Goal: Task Accomplishment & Management: Manage account settings

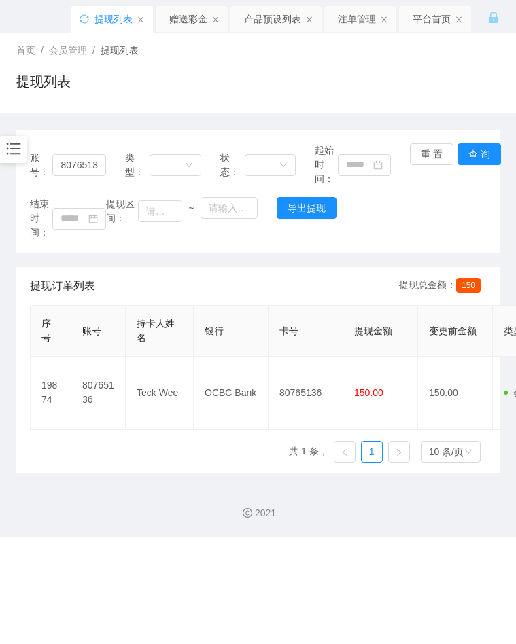
click at [385, 237] on div "结束时间： 提现区间： ~ 导出提现" at bounding box center [258, 218] width 456 height 43
click at [93, 164] on input "80765136" at bounding box center [78, 165] width 53 height 22
click at [7, 144] on icon "图标: bars" at bounding box center [14, 149] width 18 height 18
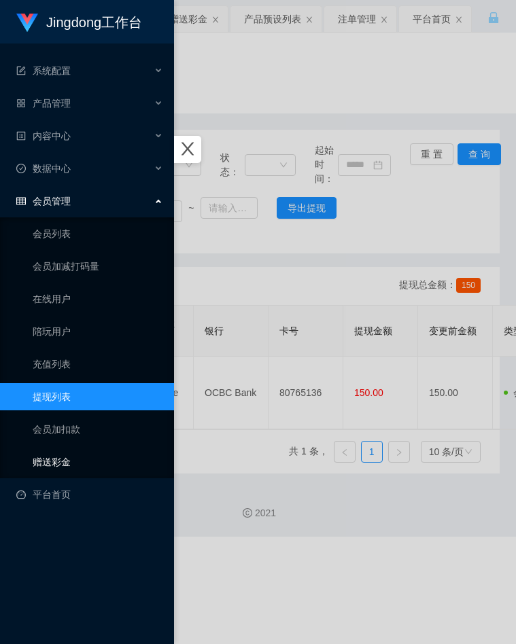
click at [81, 458] on link "赠送彩金" at bounding box center [98, 462] width 130 height 27
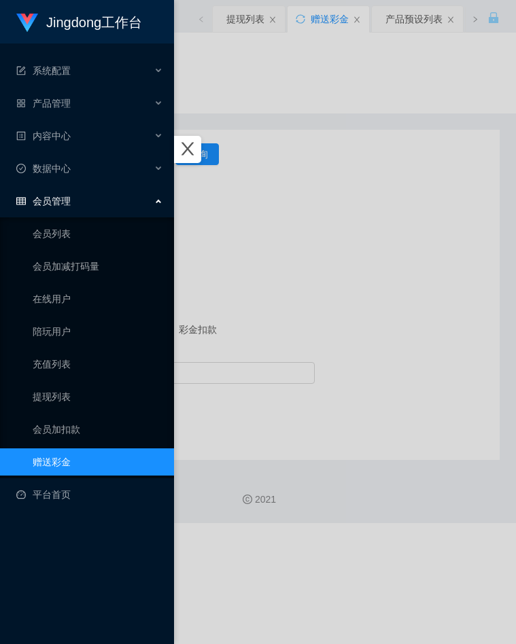
click at [313, 241] on div at bounding box center [258, 322] width 516 height 644
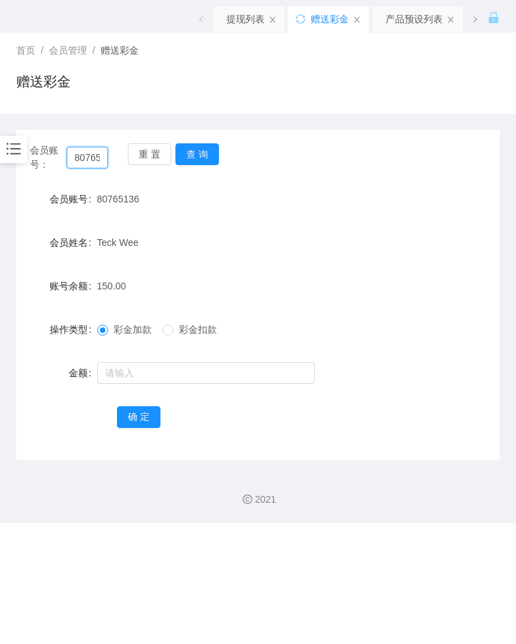
click at [96, 161] on input "80765136" at bounding box center [88, 158] width 42 height 22
click at [203, 159] on button "查 询" at bounding box center [196, 154] width 43 height 22
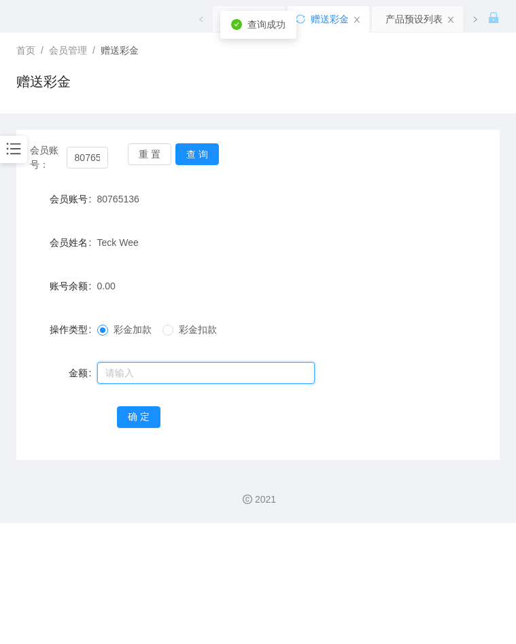
click at [172, 372] on input "text" at bounding box center [205, 373] width 217 height 22
type input "100"
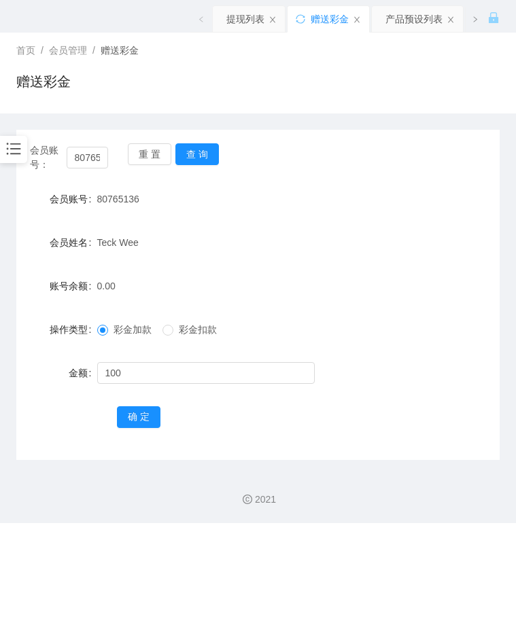
click at [256, 401] on form "会员账号 80765136 会员姓名 [PERSON_NAME] 账号余额 0.00 操作类型 彩金加款 彩金扣款 金额 100 确 定" at bounding box center [257, 308] width 483 height 245
click at [452, 107] on div "首页 / 会员管理 / 赠送彩金 / 赠送彩金" at bounding box center [258, 73] width 516 height 81
click at [425, 328] on div "操作类型 彩金加款 彩金扣款" at bounding box center [257, 329] width 483 height 27
click at [99, 159] on input "80765136" at bounding box center [88, 158] width 42 height 22
drag, startPoint x: 99, startPoint y: 159, endPoint x: 172, endPoint y: 167, distance: 73.8
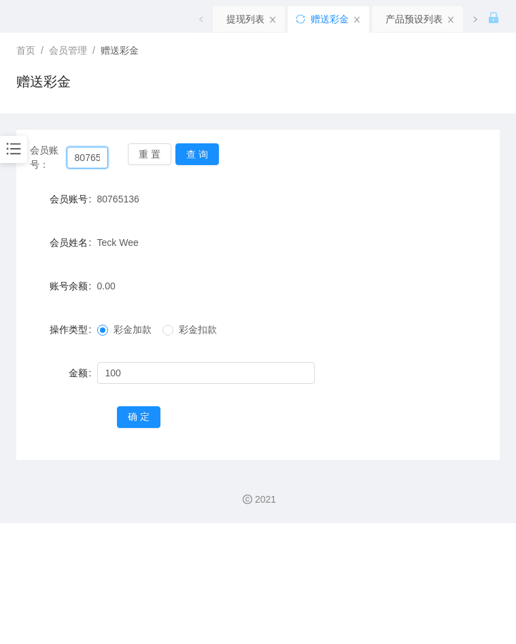
click at [99, 159] on input "80765136" at bounding box center [88, 158] width 42 height 22
click at [197, 156] on button "查 询" at bounding box center [196, 154] width 43 height 22
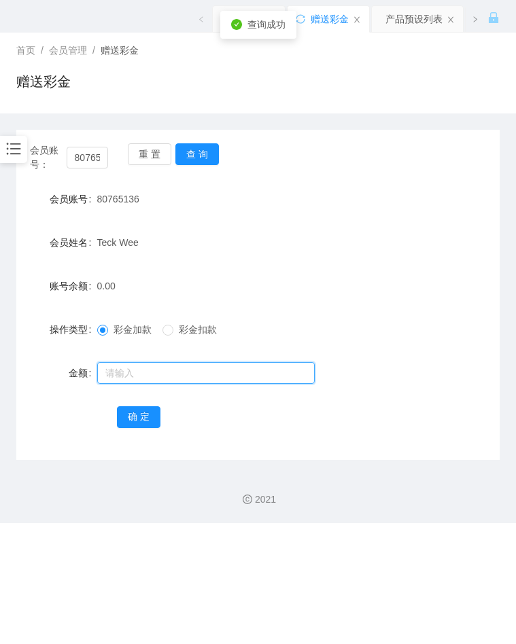
click at [137, 374] on input "text" at bounding box center [205, 373] width 217 height 22
type input "100"
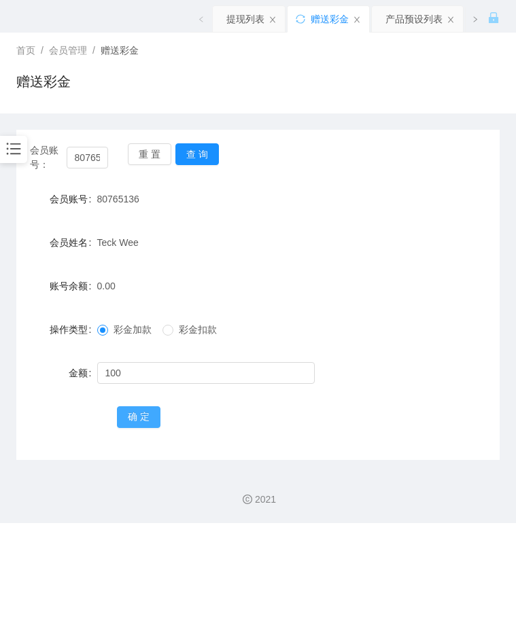
click at [131, 422] on button "确 定" at bounding box center [138, 417] width 43 height 22
click at [444, 277] on div "账号余额 100.00" at bounding box center [257, 286] width 483 height 27
click at [97, 162] on input "80765136" at bounding box center [88, 158] width 42 height 22
paste input "[PERSON_NAME]"
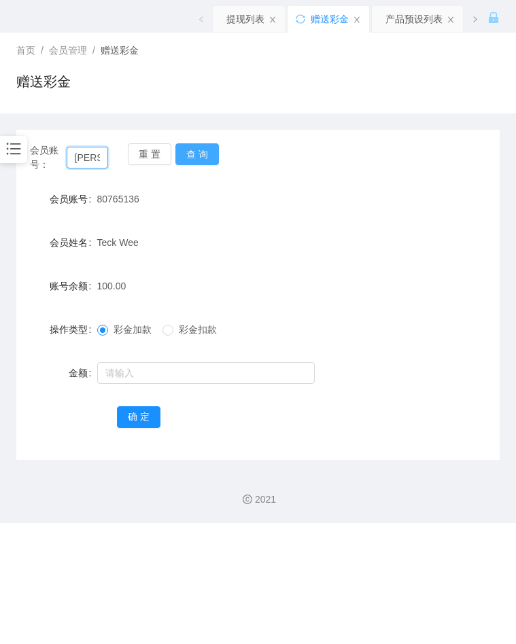
type input "[PERSON_NAME]"
click at [200, 163] on button "查 询" at bounding box center [196, 154] width 43 height 22
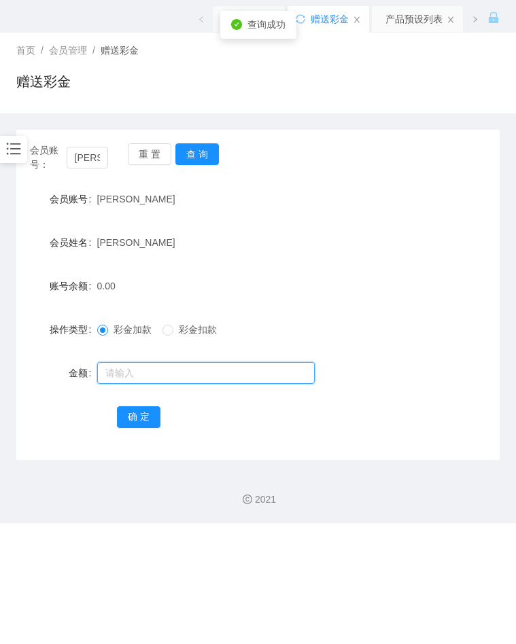
click at [139, 368] on input "text" at bounding box center [205, 373] width 217 height 22
type input "100"
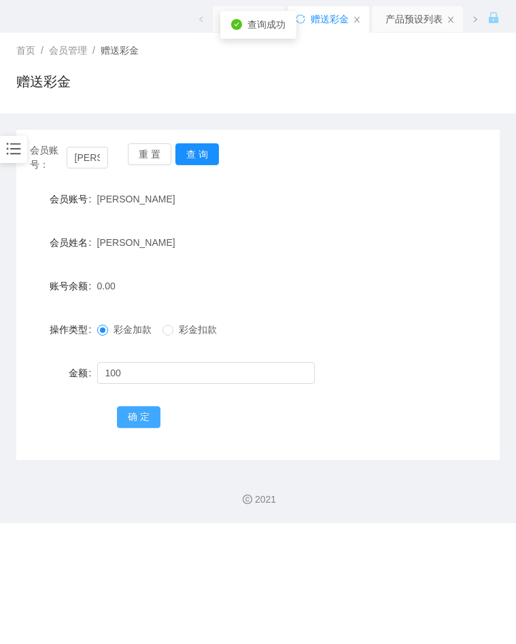
click at [137, 425] on button "确 定" at bounding box center [138, 417] width 43 height 22
drag, startPoint x: 438, startPoint y: 361, endPoint x: 431, endPoint y: 357, distance: 8.5
click at [438, 361] on div "金额" at bounding box center [257, 372] width 483 height 27
click at [396, 150] on div "会员账号： [PERSON_NAME] 查 询" at bounding box center [257, 157] width 483 height 29
drag, startPoint x: 372, startPoint y: 252, endPoint x: 361, endPoint y: 236, distance: 19.0
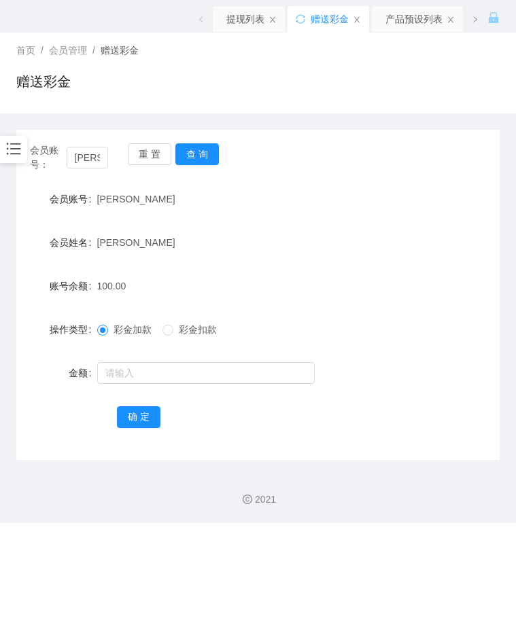
click at [372, 252] on div "[PERSON_NAME]" at bounding box center [238, 242] width 282 height 27
click at [90, 152] on input "[PERSON_NAME]" at bounding box center [88, 158] width 42 height 22
click at [196, 152] on button "查 询" at bounding box center [196, 154] width 43 height 22
click at [20, 153] on icon "图标: bars" at bounding box center [14, 149] width 18 height 18
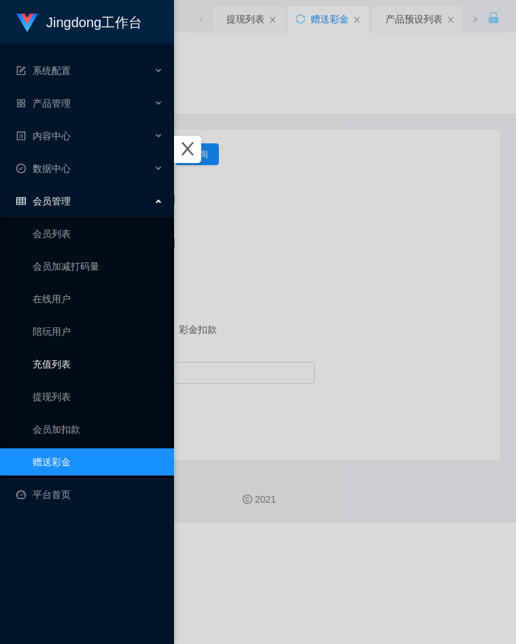
click at [82, 363] on link "充值列表" at bounding box center [98, 364] width 130 height 27
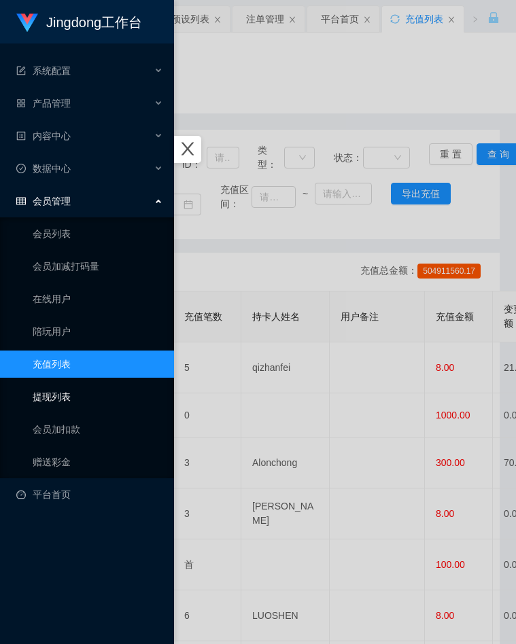
drag, startPoint x: 67, startPoint y: 391, endPoint x: 119, endPoint y: 340, distance: 72.6
click at [67, 391] on link "提现列表" at bounding box center [98, 396] width 130 height 27
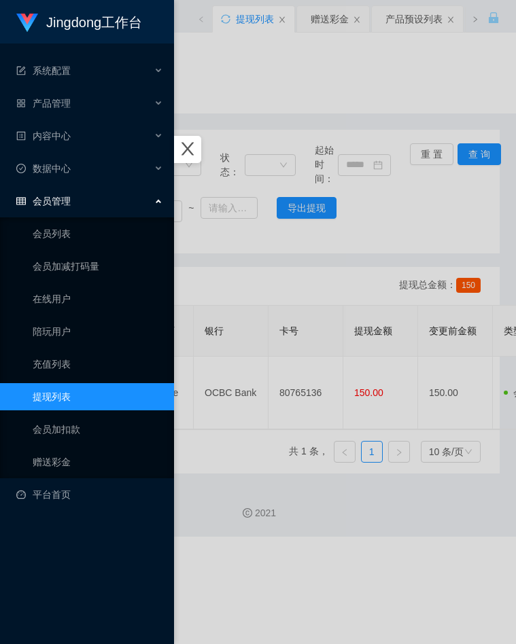
click at [249, 267] on div at bounding box center [258, 322] width 516 height 644
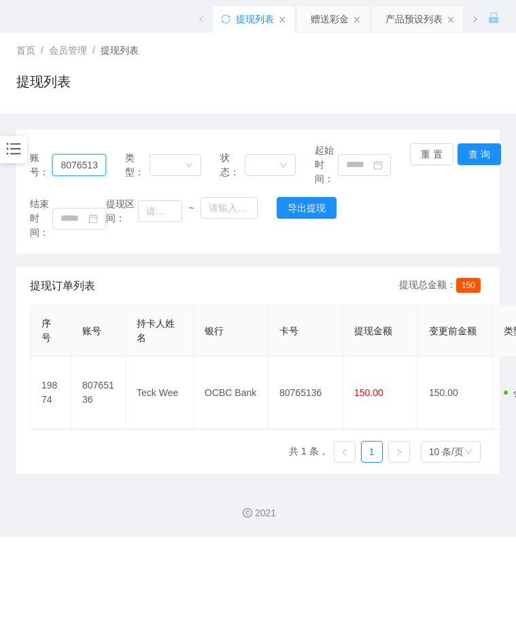
click at [90, 169] on input "80765136" at bounding box center [78, 165] width 53 height 22
drag, startPoint x: 90, startPoint y: 169, endPoint x: 122, endPoint y: 166, distance: 32.1
click at [89, 169] on input "80765136" at bounding box center [78, 165] width 53 height 22
paste input "[PERSON_NAME]"
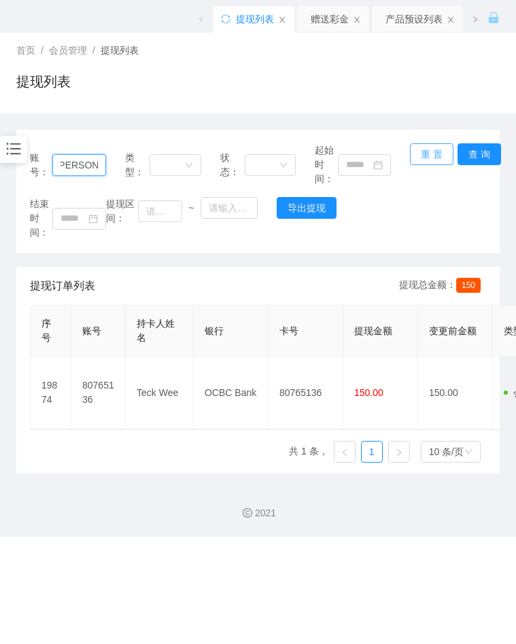
scroll to position [0, 0]
click at [485, 150] on button "查 询" at bounding box center [478, 154] width 43 height 22
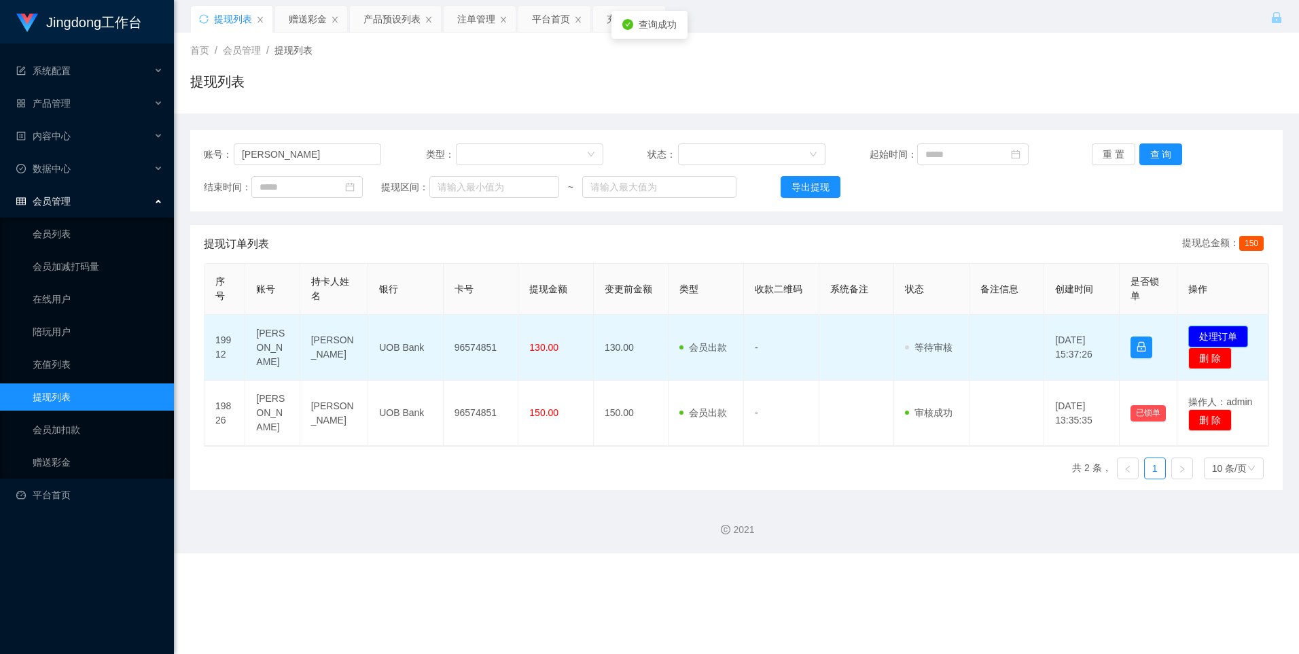
click at [515, 330] on button "处理订单" at bounding box center [1219, 337] width 60 height 22
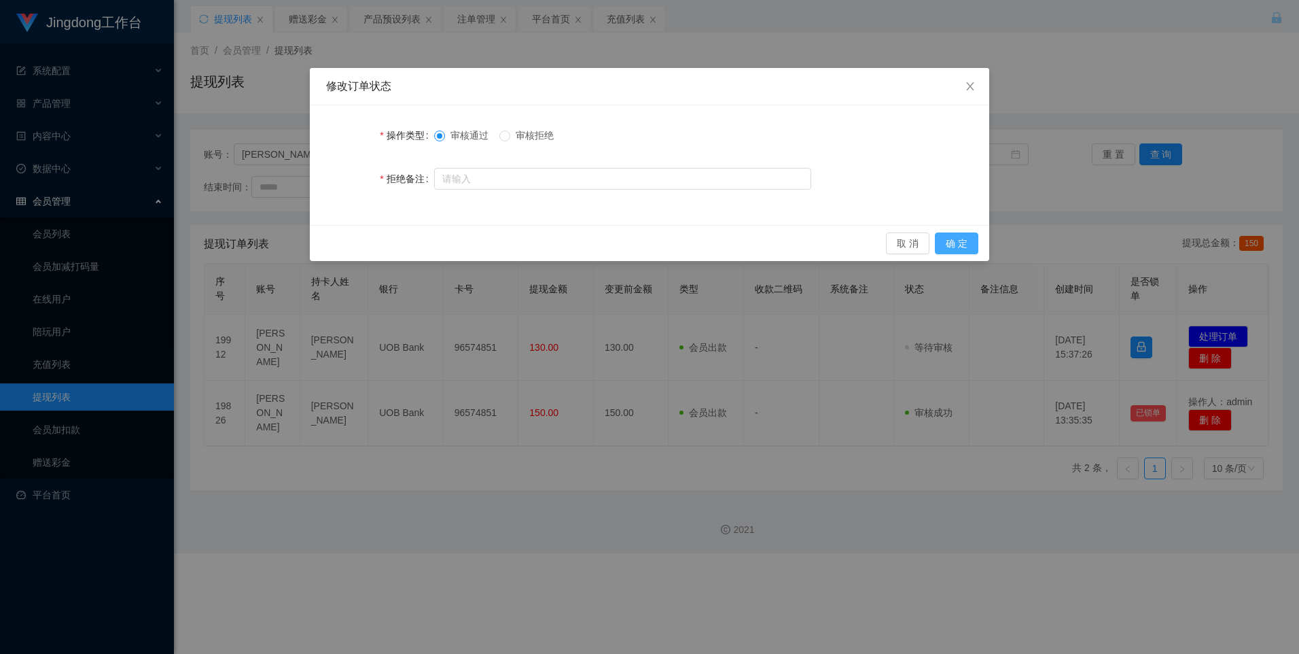
click at [515, 247] on button "确 定" at bounding box center [956, 243] width 43 height 22
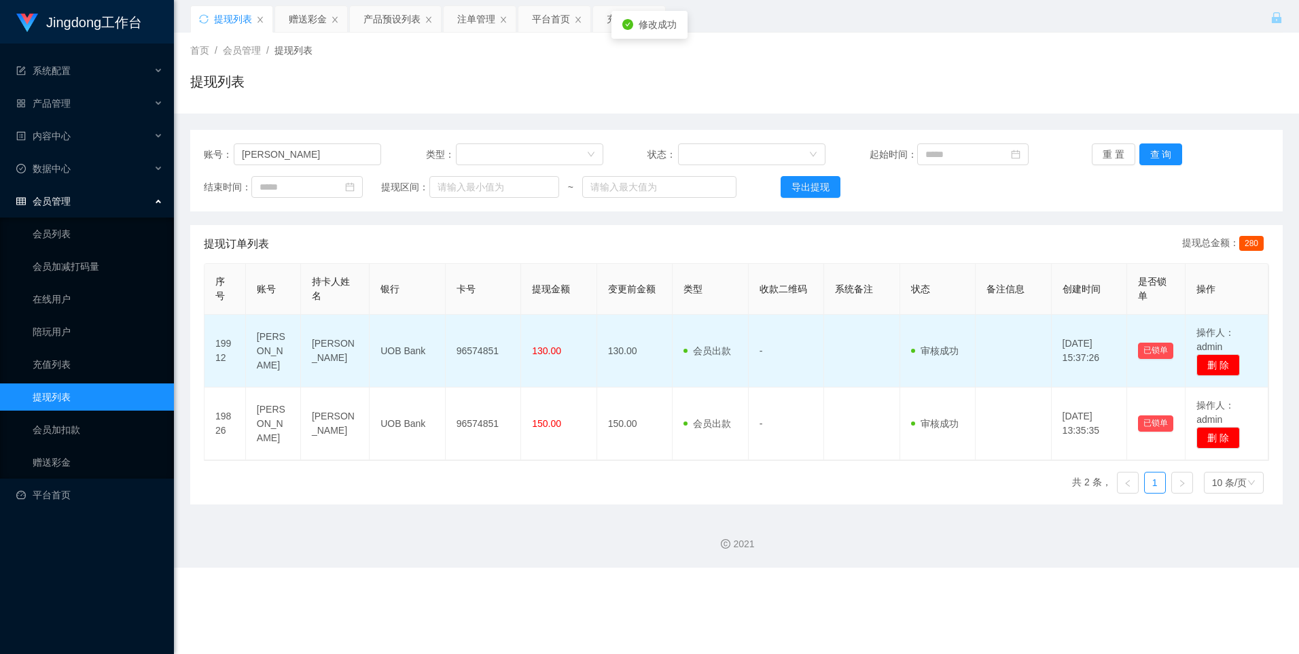
click at [491, 347] on td "96574851" at bounding box center [483, 351] width 75 height 73
click at [491, 346] on td "96574851" at bounding box center [483, 351] width 75 height 73
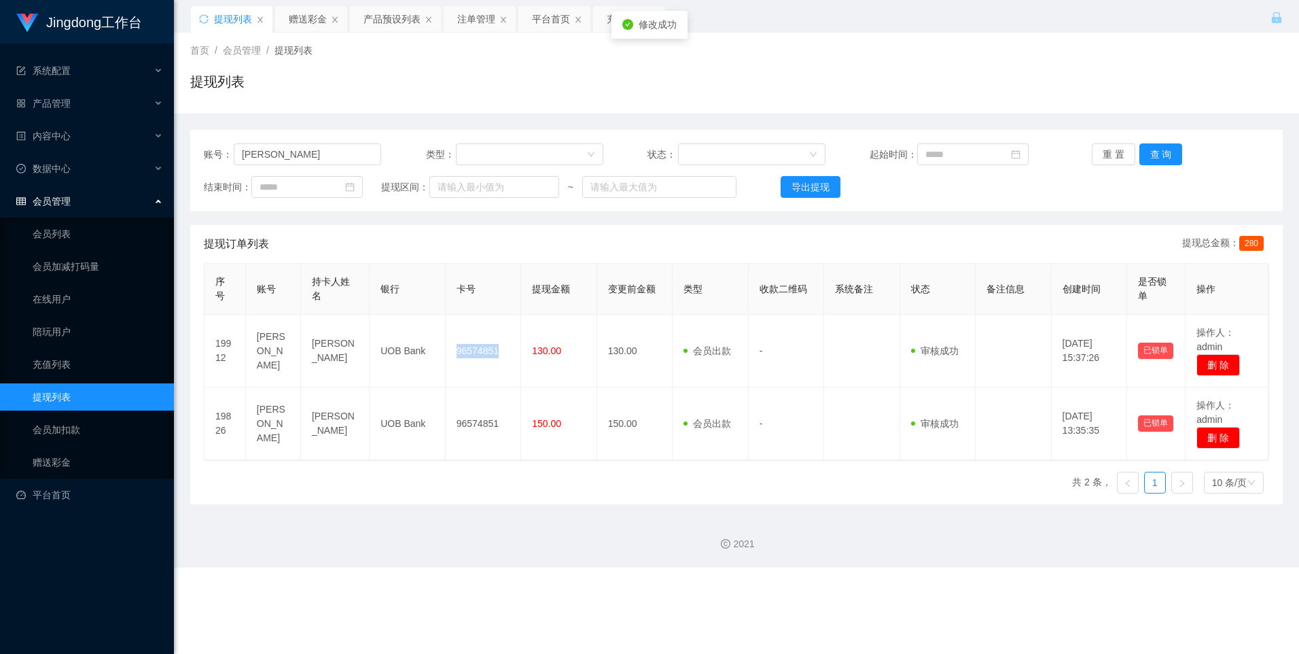
copy td "96574851"
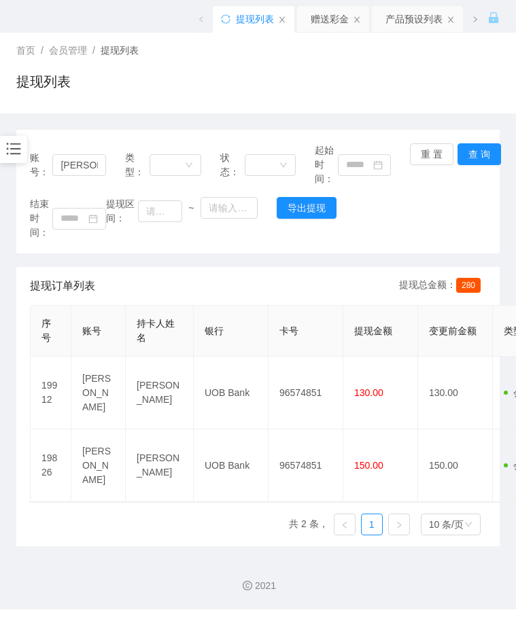
click at [432, 244] on div "账号： [PERSON_NAME] 类型： 状态： 起始时间： 重 置 查 询 结束时间： 提现区间： ~ 导出提现" at bounding box center [257, 192] width 483 height 124
drag, startPoint x: 402, startPoint y: 202, endPoint x: 383, endPoint y: 207, distance: 20.3
click at [402, 202] on div "结束时间： 提现区间： ~ 导出提现" at bounding box center [258, 218] width 456 height 43
click at [20, 147] on icon "图标: bars" at bounding box center [14, 149] width 18 height 18
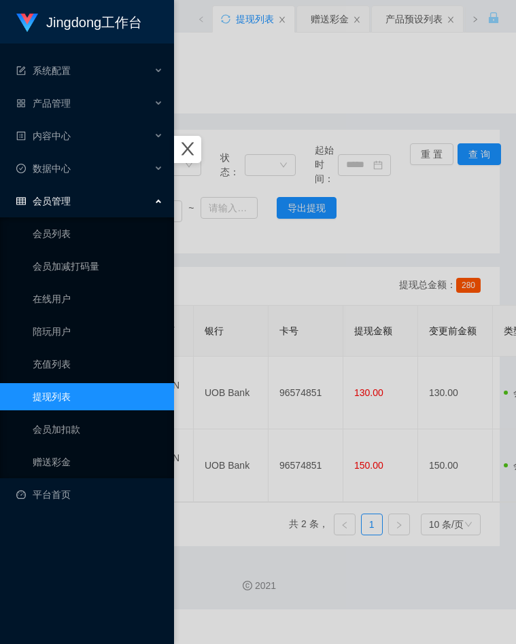
click at [82, 381] on ul "会员列表 会员加减打码量 在线用户 陪玩用户 充值列表 提现列表 会员加扣款 赠送彩金" at bounding box center [87, 347] width 174 height 261
click at [396, 251] on div at bounding box center [258, 322] width 516 height 644
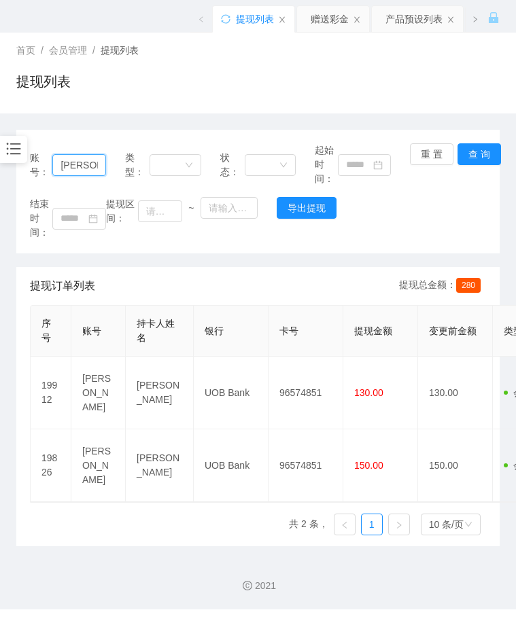
click at [84, 165] on input "[PERSON_NAME]" at bounding box center [78, 165] width 53 height 22
paste input "80765136"
type input "80765136"
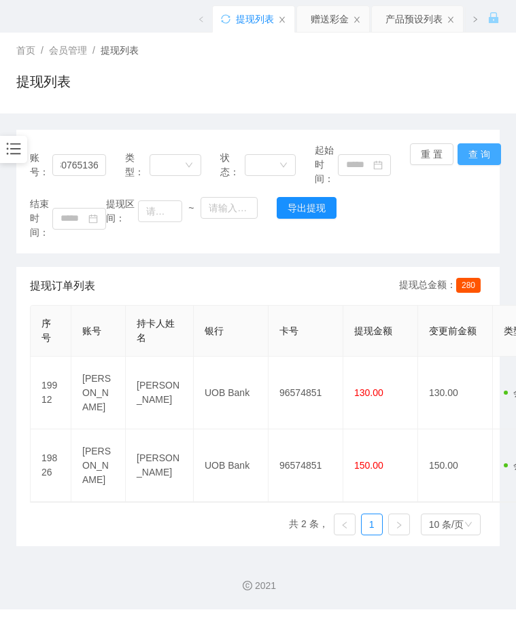
click at [479, 147] on button "查 询" at bounding box center [478, 154] width 43 height 22
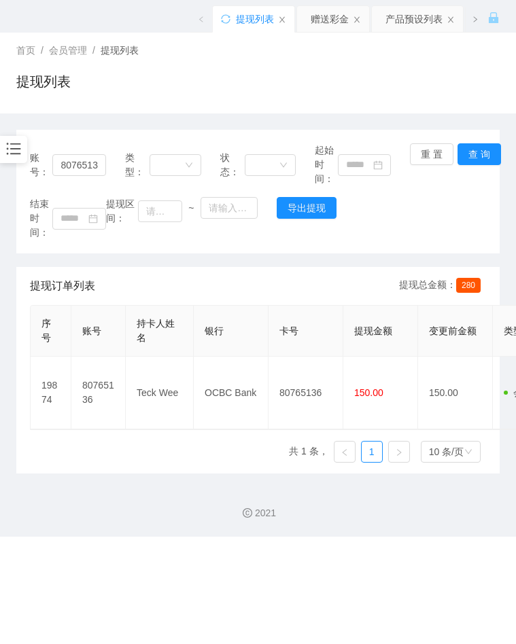
click at [224, 87] on div "提现列表" at bounding box center [257, 86] width 483 height 31
click at [20, 146] on icon "图标: bars" at bounding box center [14, 149] width 18 height 18
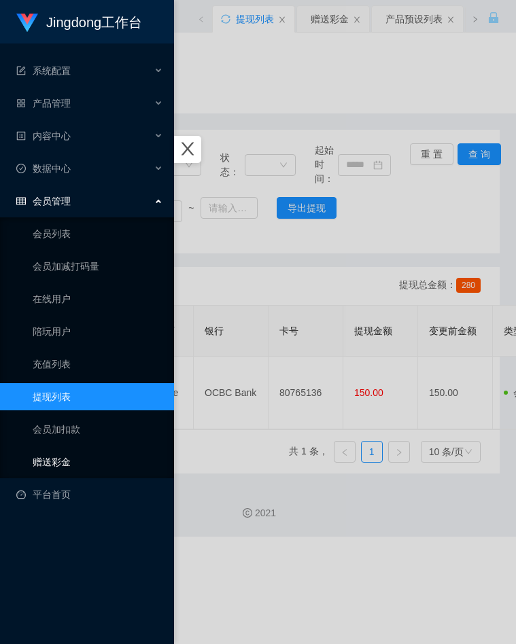
drag, startPoint x: 71, startPoint y: 453, endPoint x: 95, endPoint y: 449, distance: 24.9
click at [71, 453] on link "赠送彩金" at bounding box center [98, 462] width 130 height 27
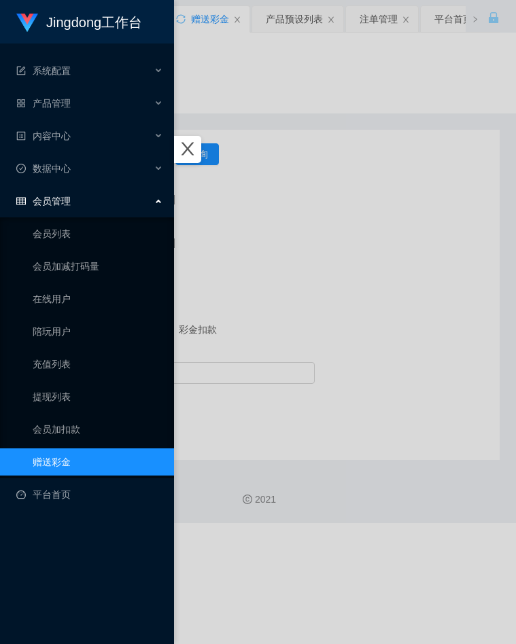
click at [248, 209] on div at bounding box center [258, 322] width 516 height 644
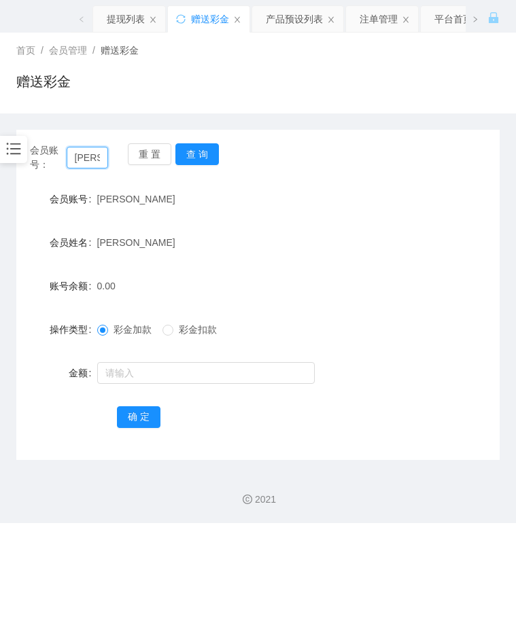
click at [101, 156] on input "[PERSON_NAME]" at bounding box center [88, 158] width 42 height 22
drag, startPoint x: 101, startPoint y: 156, endPoint x: 161, endPoint y: 160, distance: 60.6
click at [101, 157] on input "[PERSON_NAME]" at bounding box center [88, 158] width 42 height 22
paste input "80765136"
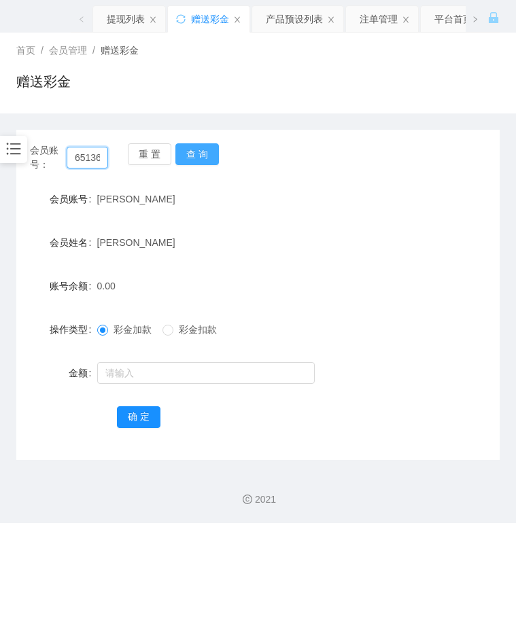
type input "80765136"
click at [194, 158] on button "查 询" at bounding box center [196, 154] width 43 height 22
click at [427, 319] on div "操作类型 彩金加款 彩金扣款" at bounding box center [257, 329] width 483 height 27
click at [196, 156] on button "查 询" at bounding box center [196, 154] width 43 height 22
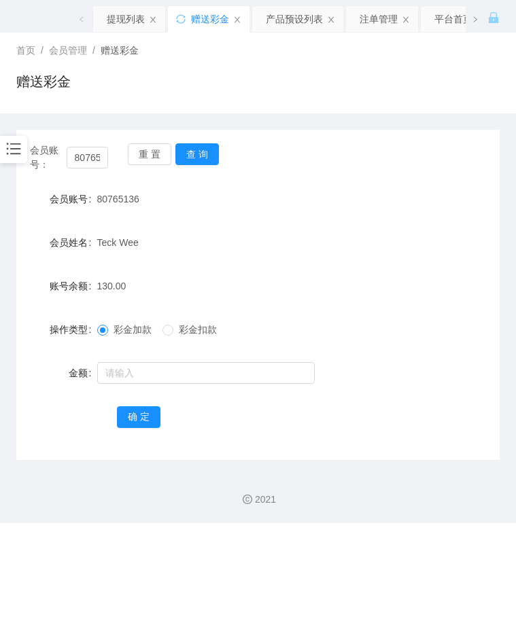
drag, startPoint x: 396, startPoint y: 279, endPoint x: 380, endPoint y: 272, distance: 17.3
click at [396, 279] on div "账号余额 130.00" at bounding box center [257, 286] width 483 height 27
click at [209, 164] on button "查 询" at bounding box center [196, 154] width 43 height 22
click at [205, 160] on button "查 询" at bounding box center [196, 154] width 43 height 22
click at [402, 321] on div "操作类型 彩金加款 彩金扣款" at bounding box center [257, 329] width 483 height 27
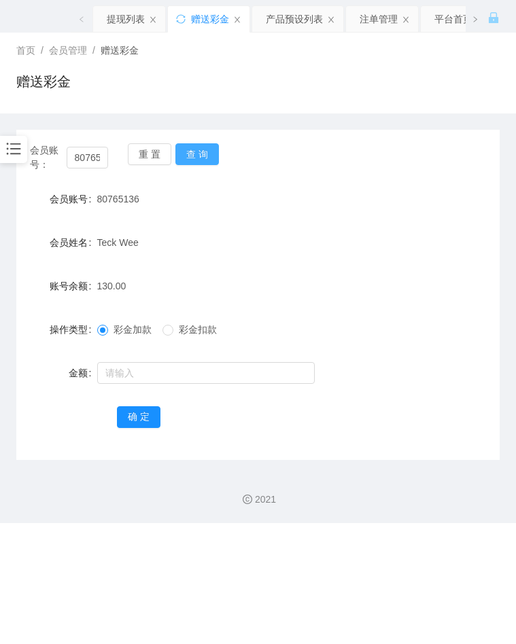
click at [207, 157] on button "查 询" at bounding box center [196, 154] width 43 height 22
drag, startPoint x: 487, startPoint y: 266, endPoint x: 398, endPoint y: 224, distance: 99.4
click at [488, 266] on form "会员账号 80765136 会员姓名 [PERSON_NAME] 账号余额 130.00 操作类型 彩金加款 彩金扣款 金额 确 定" at bounding box center [257, 308] width 483 height 245
click at [210, 153] on button "查 询" at bounding box center [196, 154] width 43 height 22
click at [15, 143] on icon "图标: bars" at bounding box center [14, 149] width 18 height 18
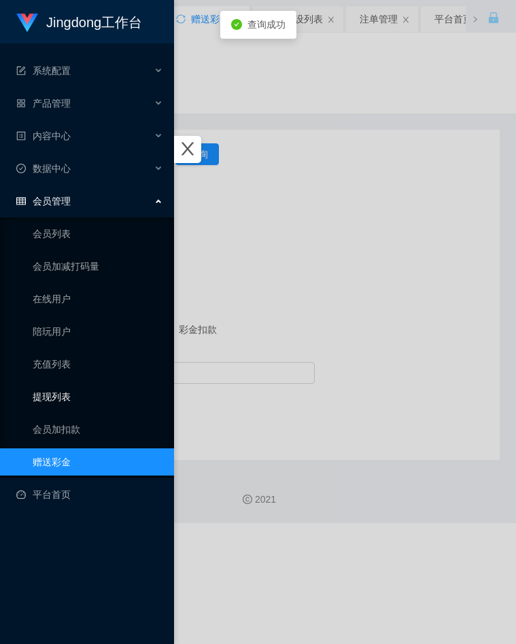
drag, startPoint x: 64, startPoint y: 400, endPoint x: 70, endPoint y: 395, distance: 7.7
click at [64, 400] on link "提现列表" at bounding box center [98, 396] width 130 height 27
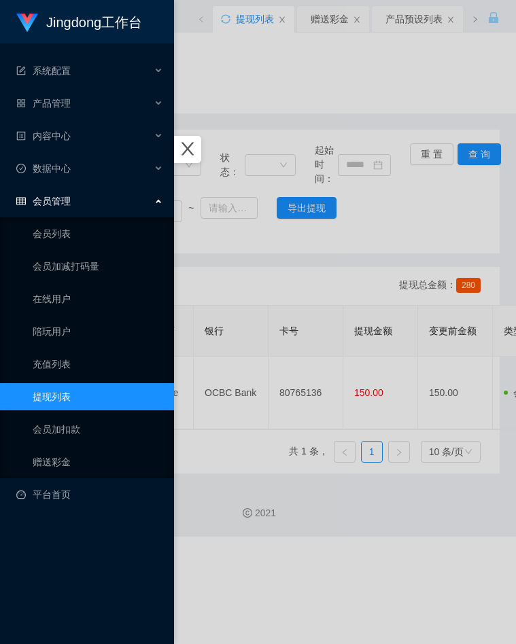
click at [228, 255] on div at bounding box center [258, 322] width 516 height 644
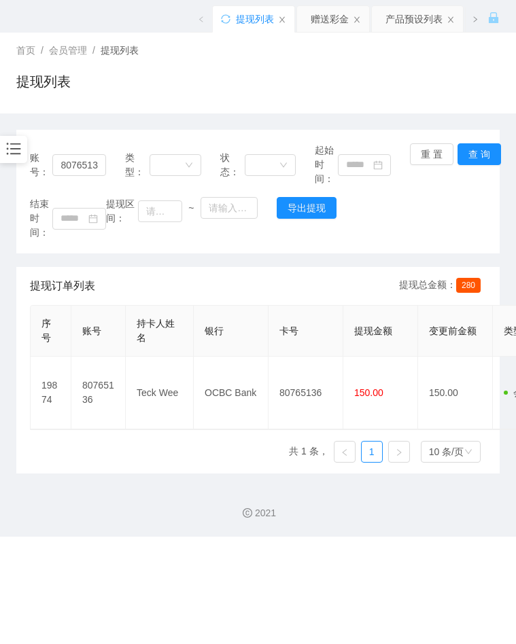
click at [334, 102] on div "提现列表" at bounding box center [257, 86] width 483 height 31
click at [89, 168] on input "80765136" at bounding box center [78, 165] width 53 height 22
click at [95, 169] on input "80765136" at bounding box center [78, 165] width 53 height 22
click at [470, 152] on button "查 询" at bounding box center [478, 154] width 43 height 22
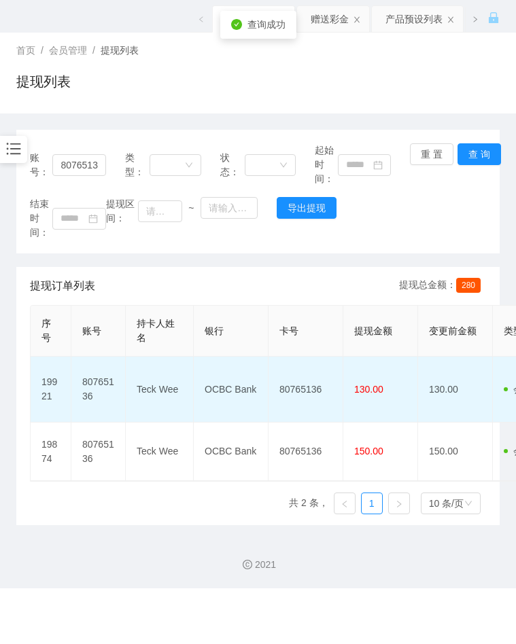
click at [304, 382] on td "80765136" at bounding box center [305, 390] width 75 height 66
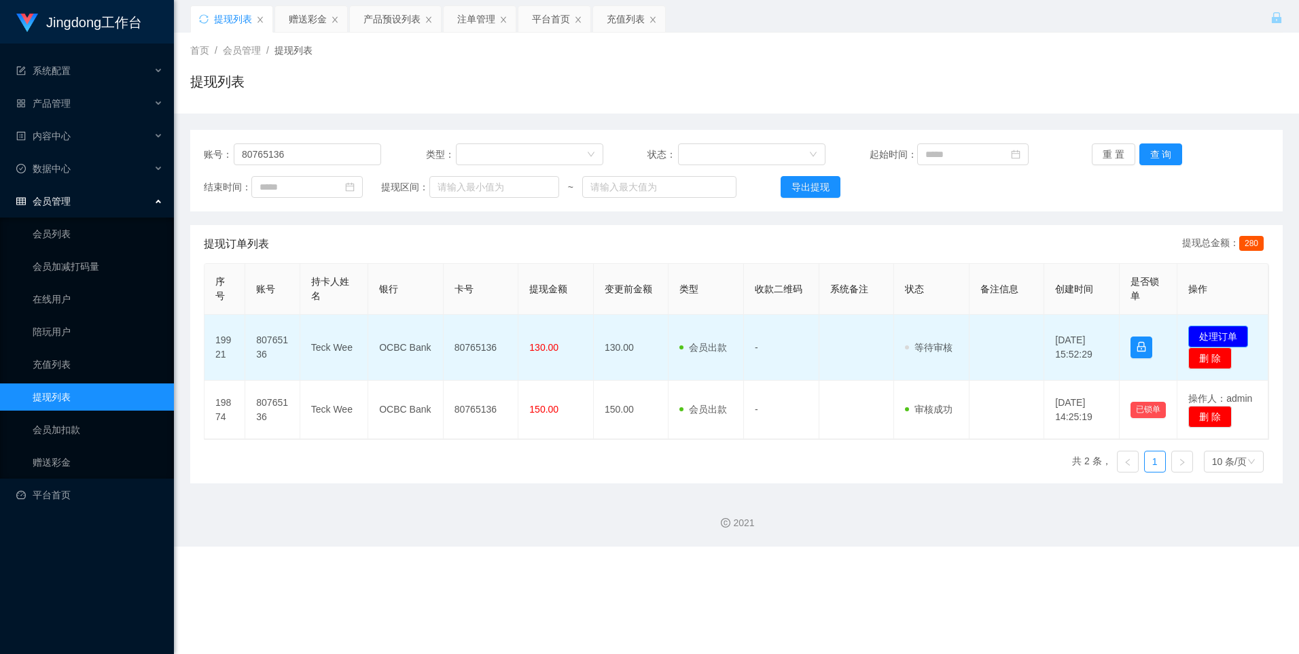
click at [515, 332] on button "处理订单" at bounding box center [1219, 337] width 60 height 22
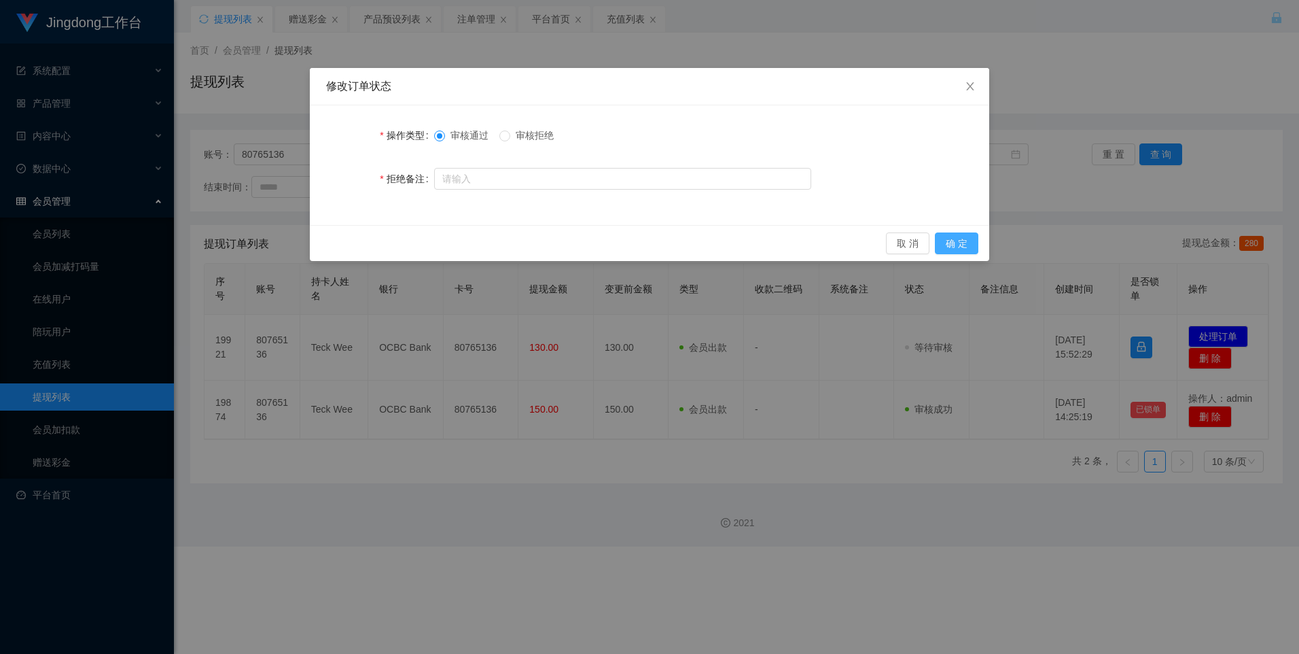
click at [515, 247] on button "确 定" at bounding box center [956, 243] width 43 height 22
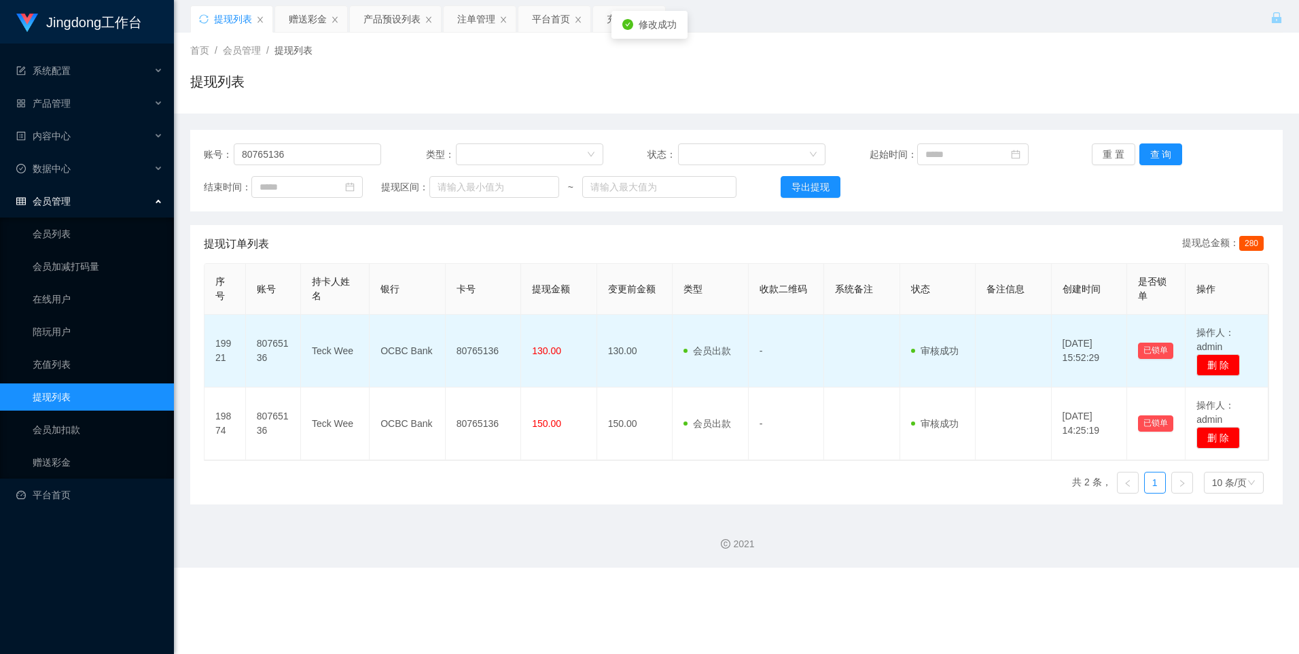
click at [487, 353] on td "80765136" at bounding box center [483, 351] width 75 height 73
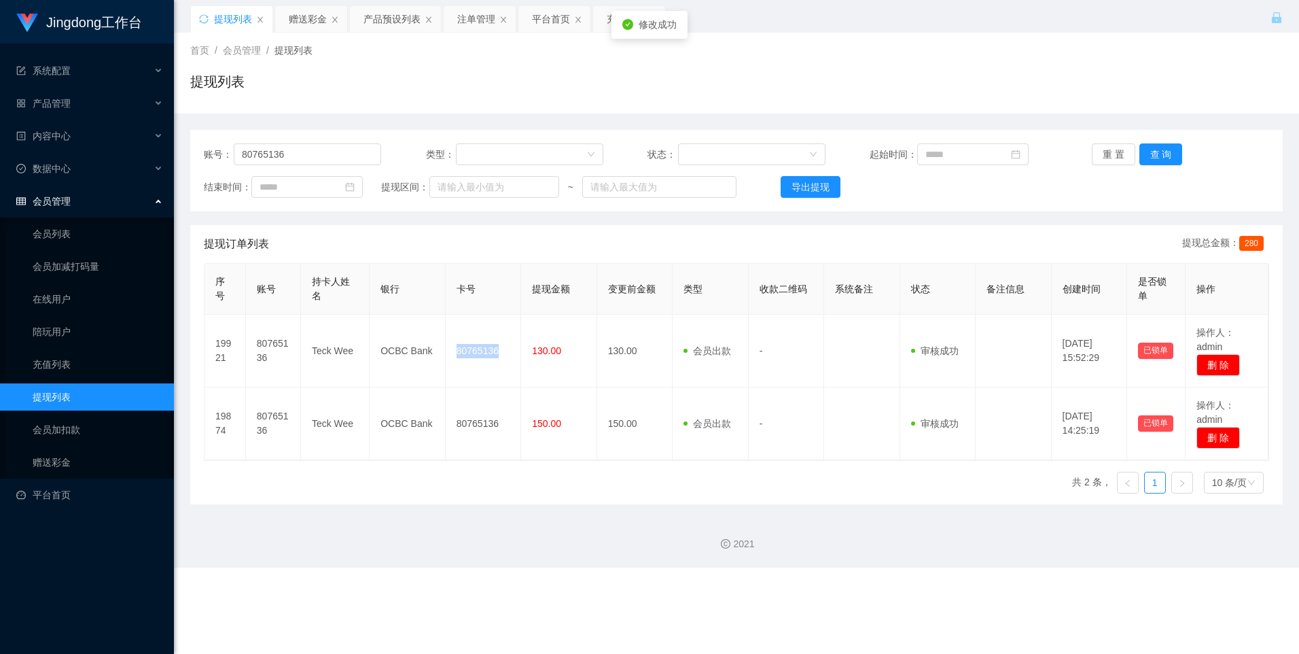
copy td "80765136"
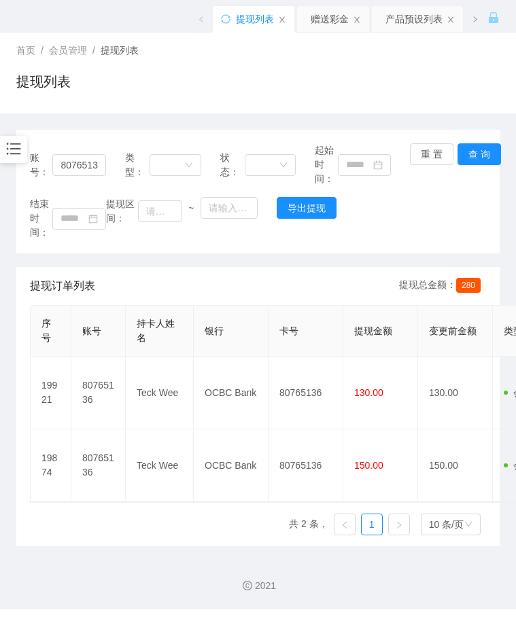
drag, startPoint x: 402, startPoint y: 230, endPoint x: 406, endPoint y: 222, distance: 9.7
click at [406, 222] on div "结束时间： 提现区间： ~ 导出提现" at bounding box center [258, 218] width 456 height 43
